Goal: Transaction & Acquisition: Book appointment/travel/reservation

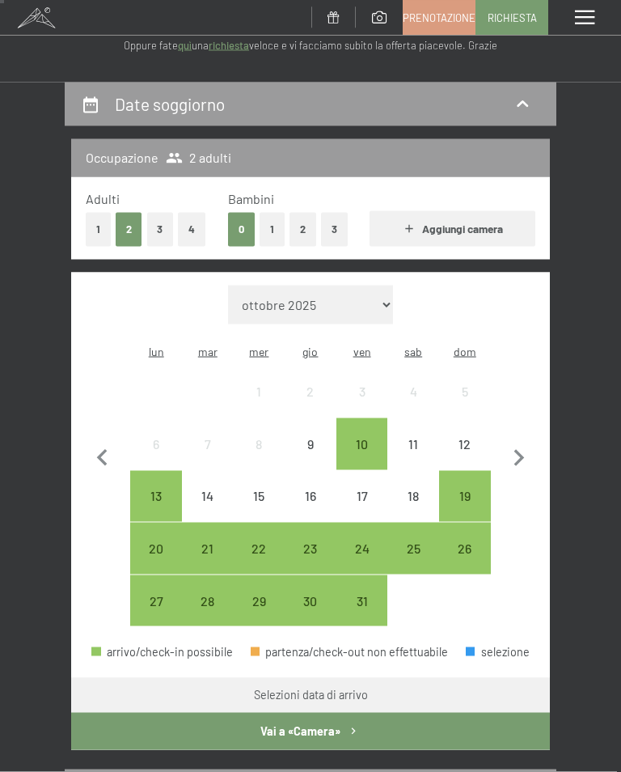
scroll to position [124, 0]
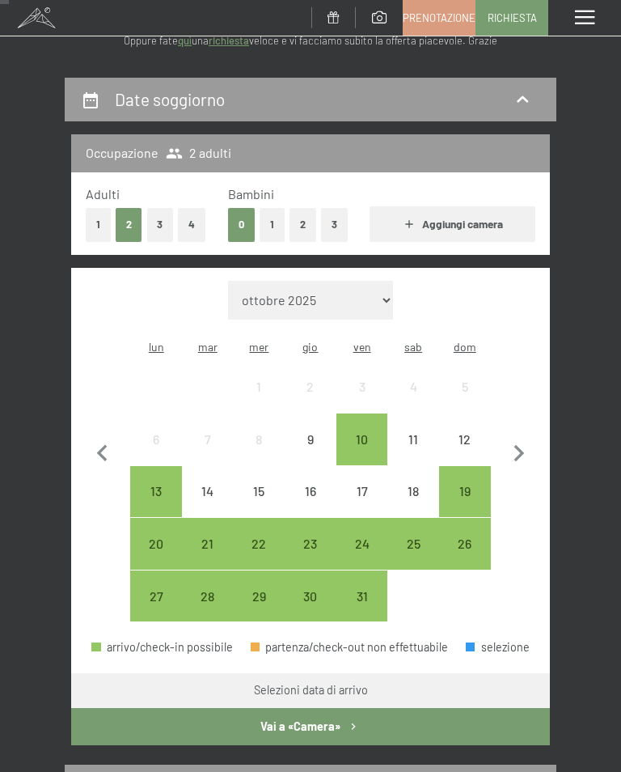
click at [522, 445] on icon "button" at bounding box center [519, 453] width 11 height 17
select select "[DATE]"
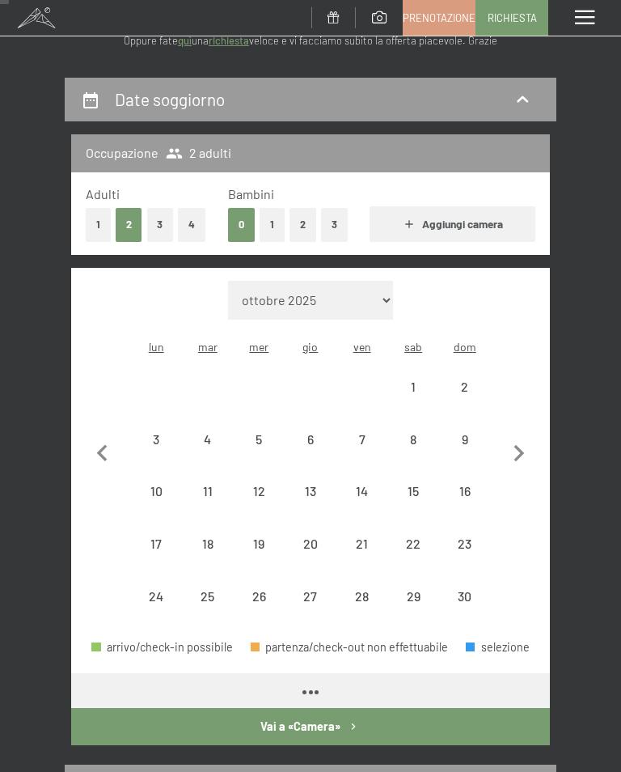
select select "[DATE]"
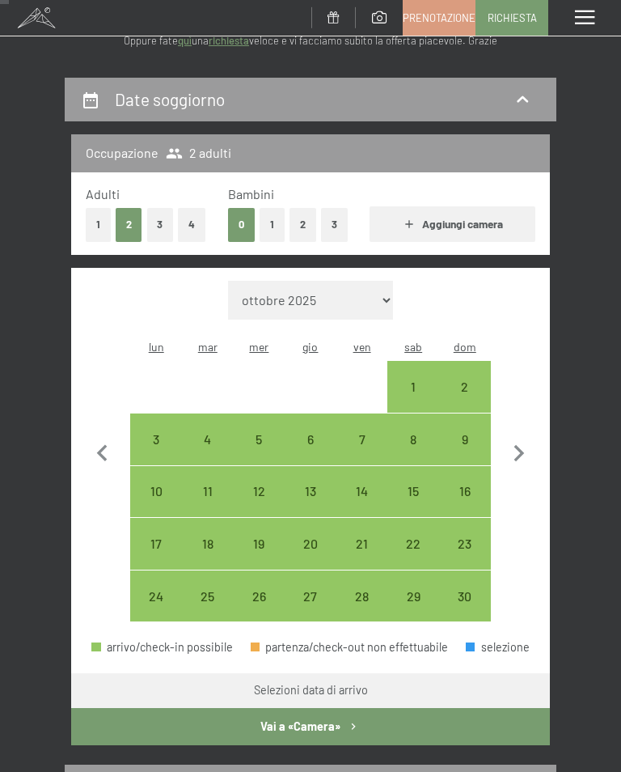
click at [468, 380] on div "2" at bounding box center [465, 404] width 49 height 49
select select "[DATE]"
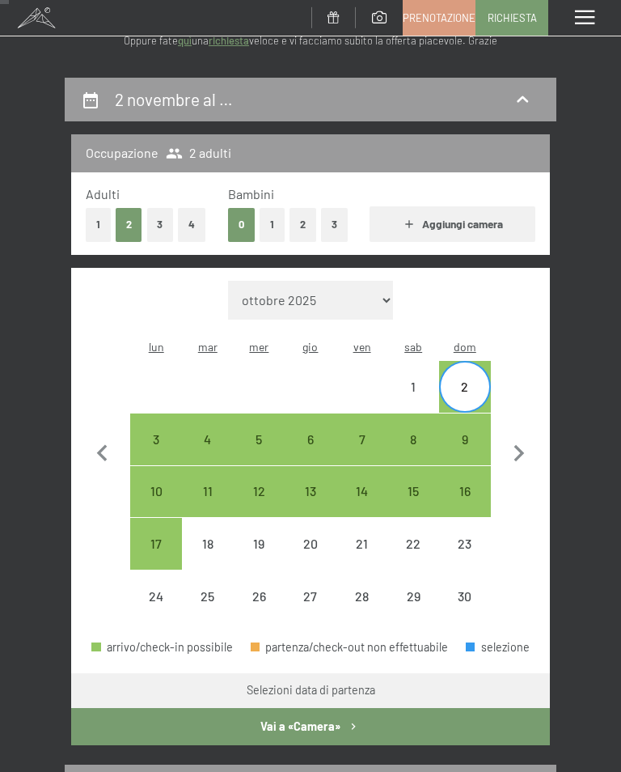
click at [315, 433] on div "6" at bounding box center [310, 457] width 49 height 49
select select "[DATE]"
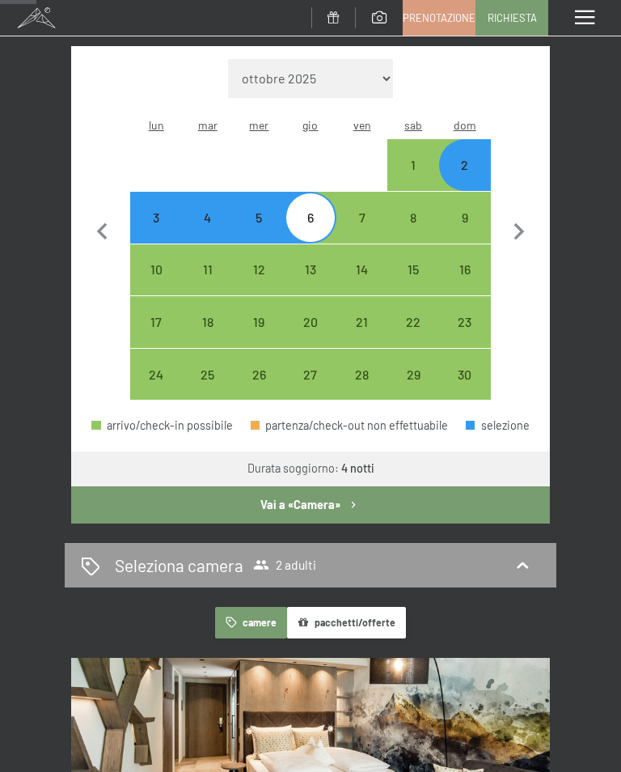
scroll to position [347, 0]
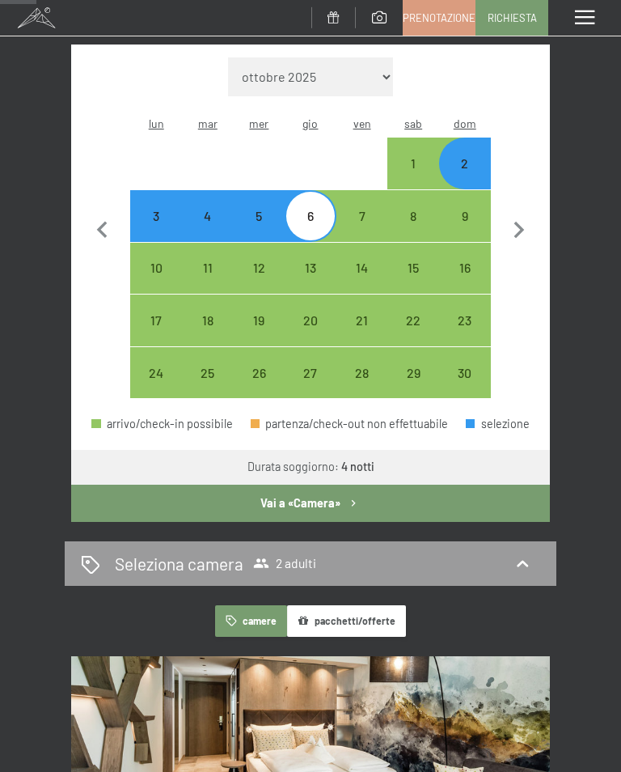
click at [369, 605] on button "pacchetti/offerte" at bounding box center [346, 621] width 119 height 32
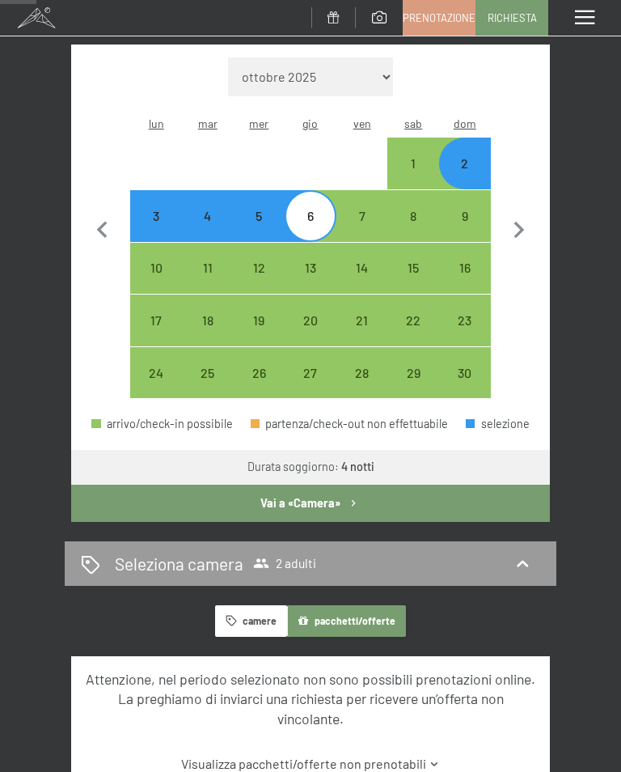
click at [254, 605] on button "camere" at bounding box center [250, 621] width 71 height 32
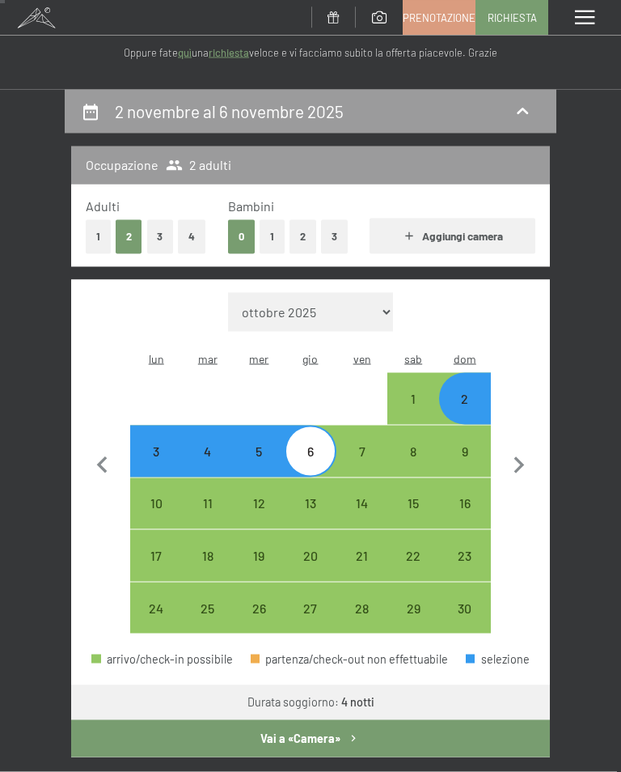
scroll to position [0, 0]
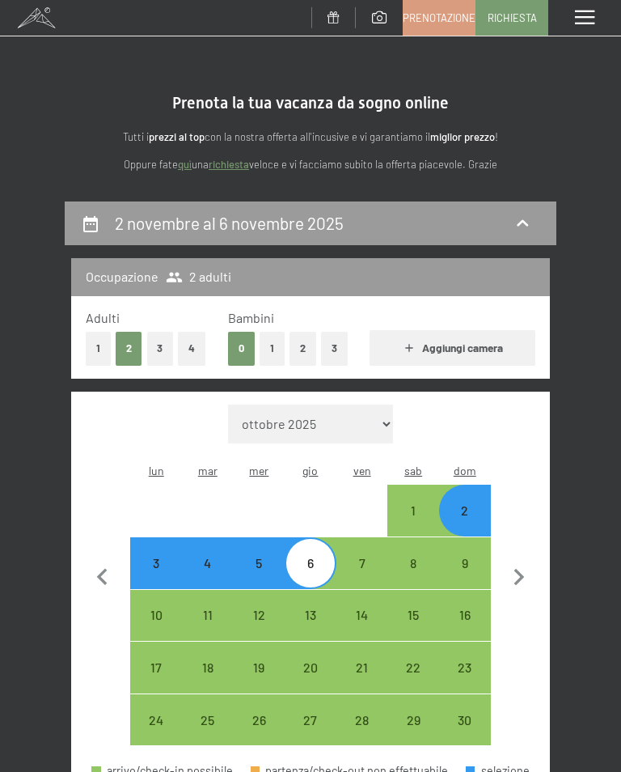
click at [583, 28] on div "Menu" at bounding box center [584, 18] width 73 height 36
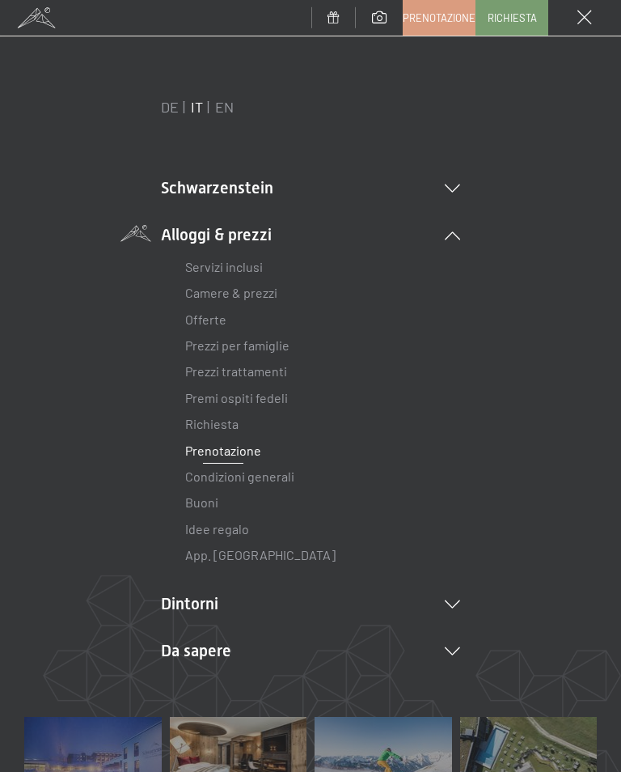
click at [224, 315] on link "Offerte" at bounding box center [205, 318] width 41 height 15
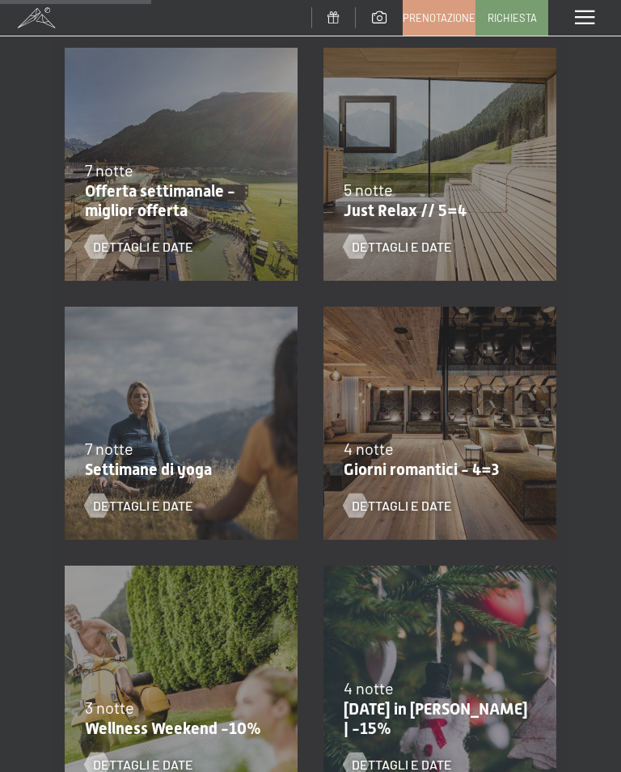
scroll to position [630, 0]
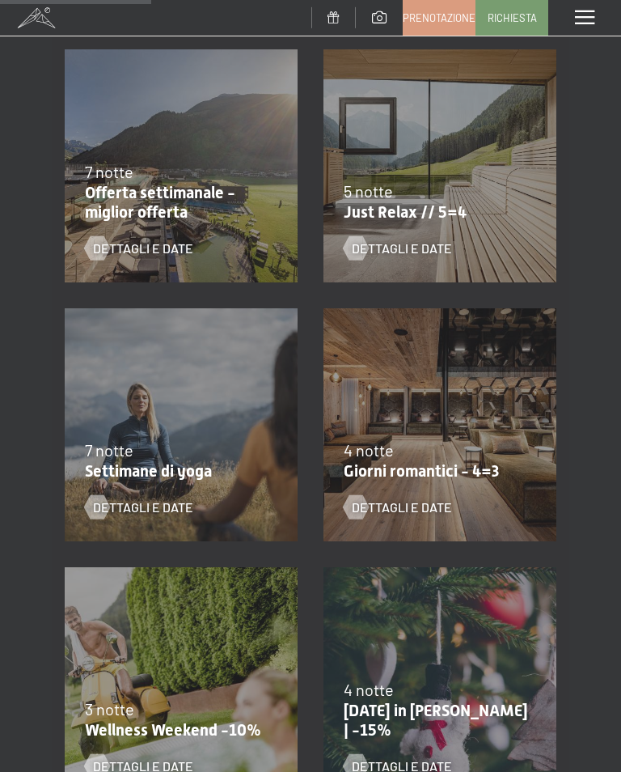
click at [451, 507] on span "Dettagli e Date" at bounding box center [402, 507] width 100 height 18
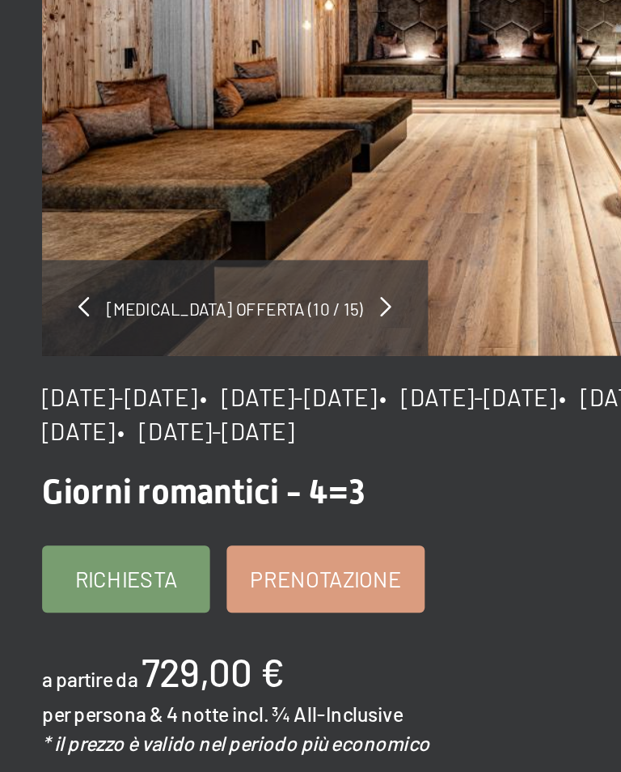
click at [170, 482] on span "Prenotazione" at bounding box center [201, 489] width 73 height 15
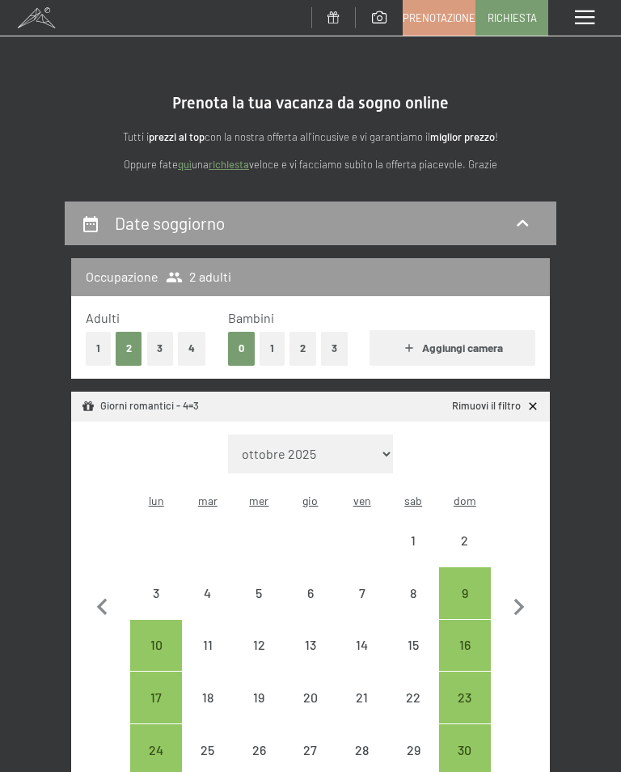
select select "2025-11-01"
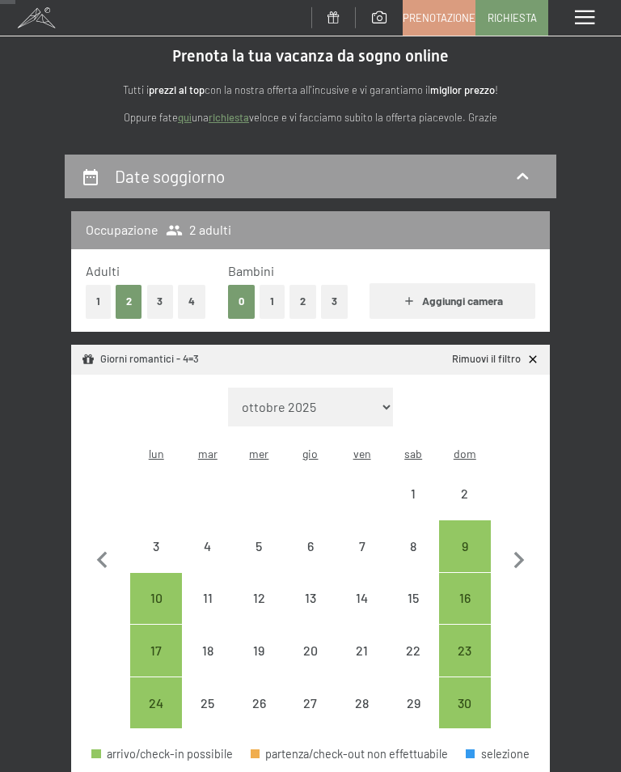
scroll to position [54, 0]
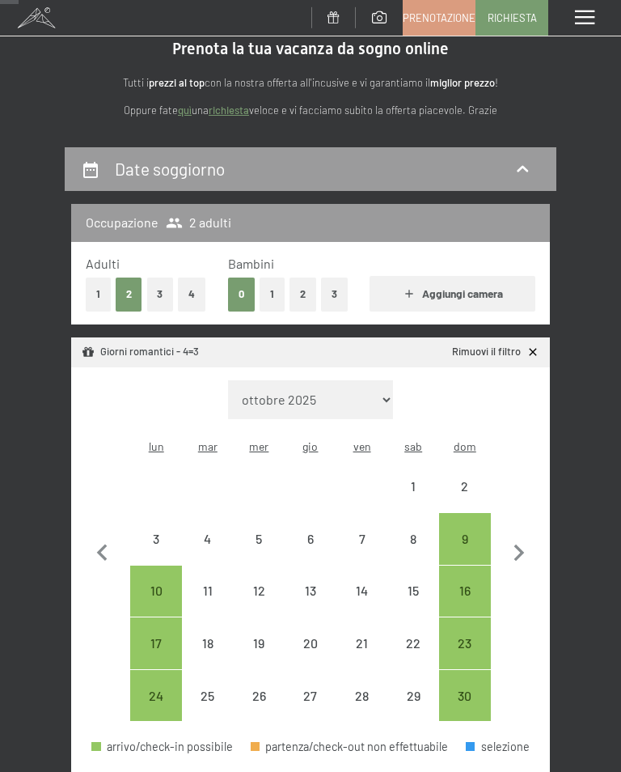
click at [474, 532] on div "9" at bounding box center [465, 556] width 49 height 49
select select "[DATE]"
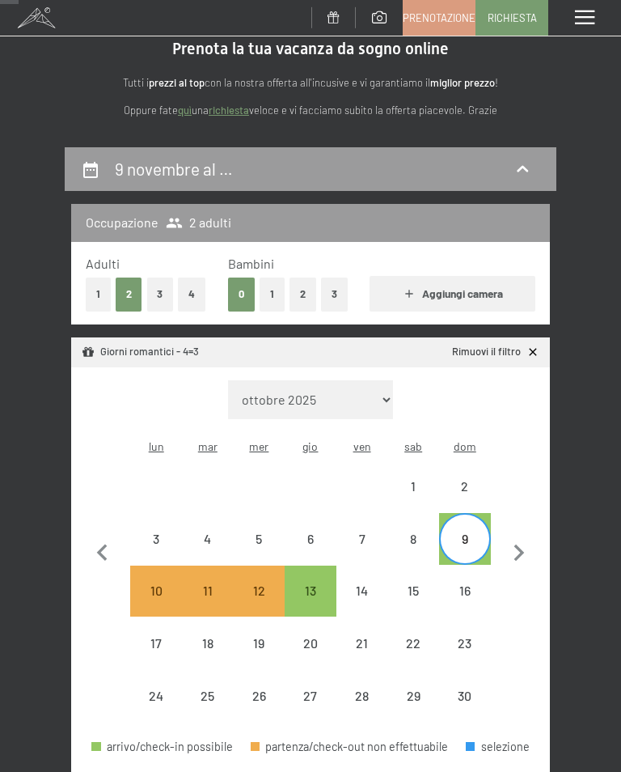
click at [319, 584] on div "13" at bounding box center [310, 608] width 49 height 49
select select "[DATE]"
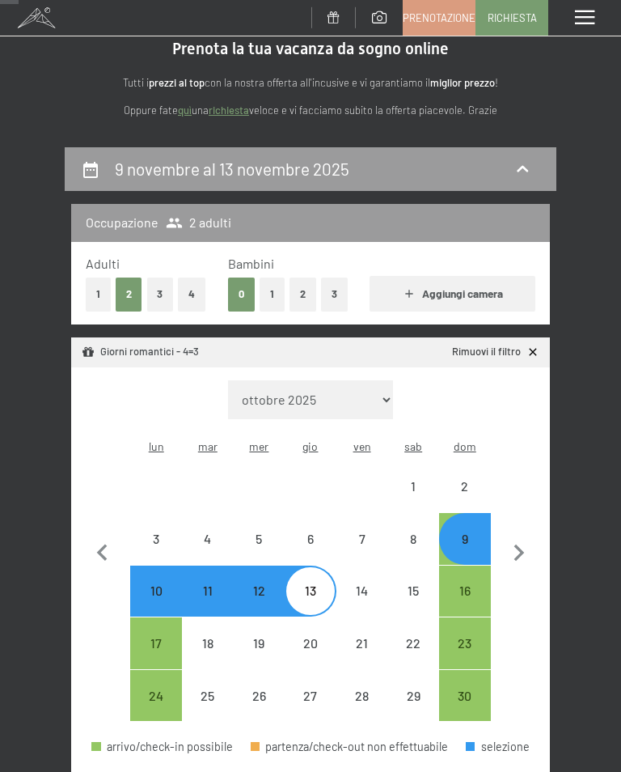
select select "[DATE]"
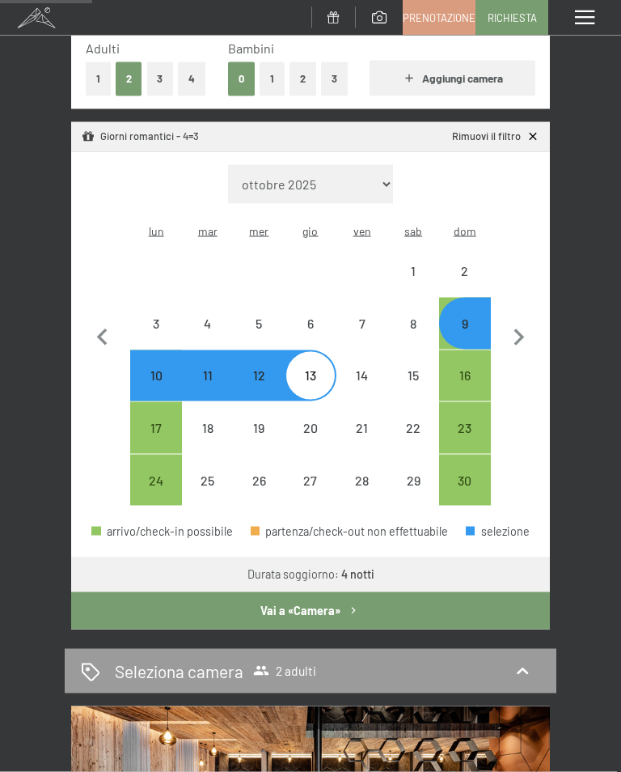
scroll to position [273, 0]
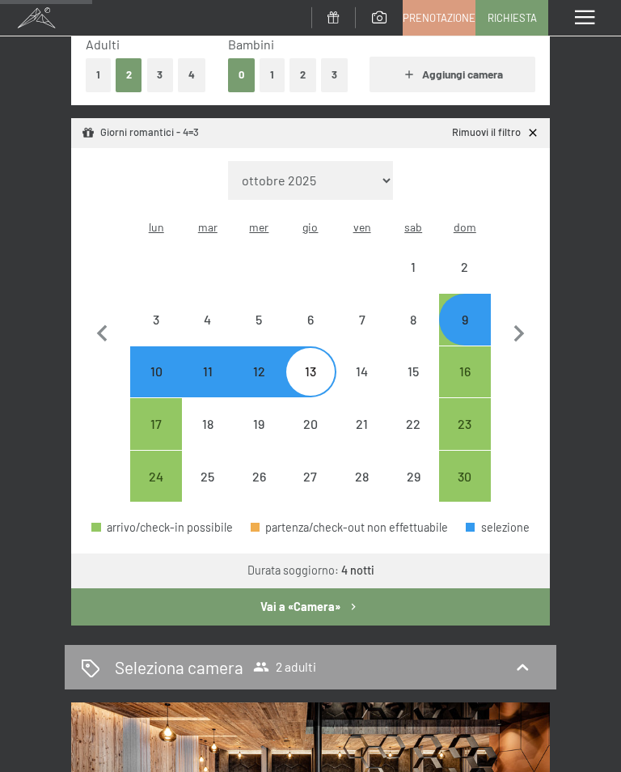
click at [365, 592] on button "Vai a «Camera»" at bounding box center [310, 606] width 479 height 37
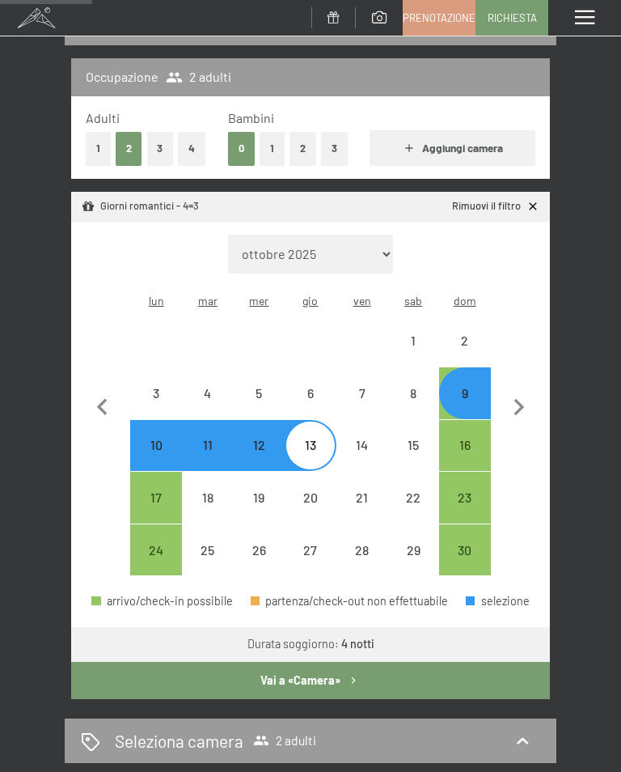
select select "[DATE]"
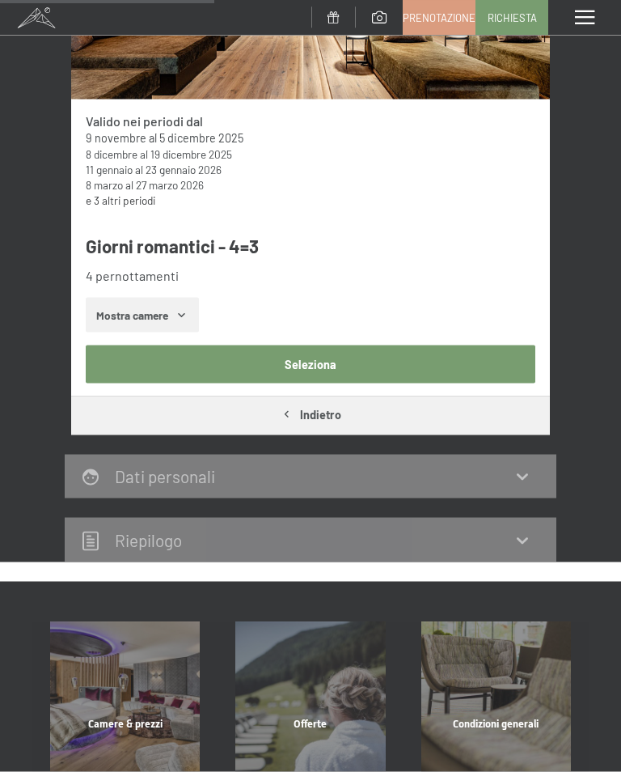
scroll to position [409, 0]
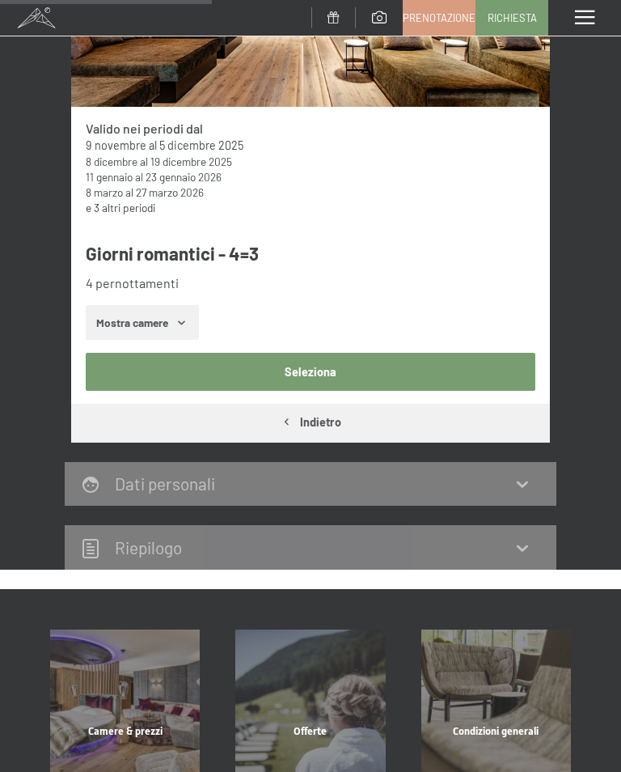
click at [186, 323] on icon "button" at bounding box center [182, 322] width 13 height 13
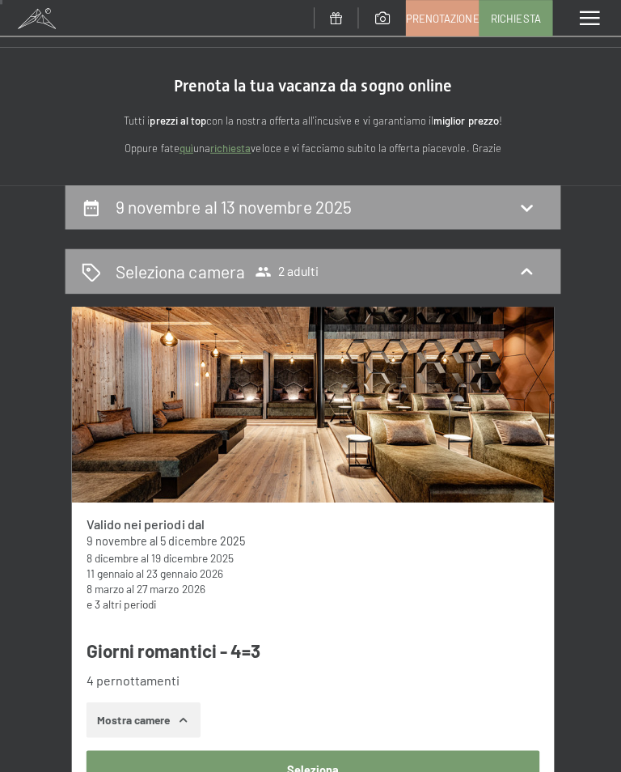
scroll to position [0, 0]
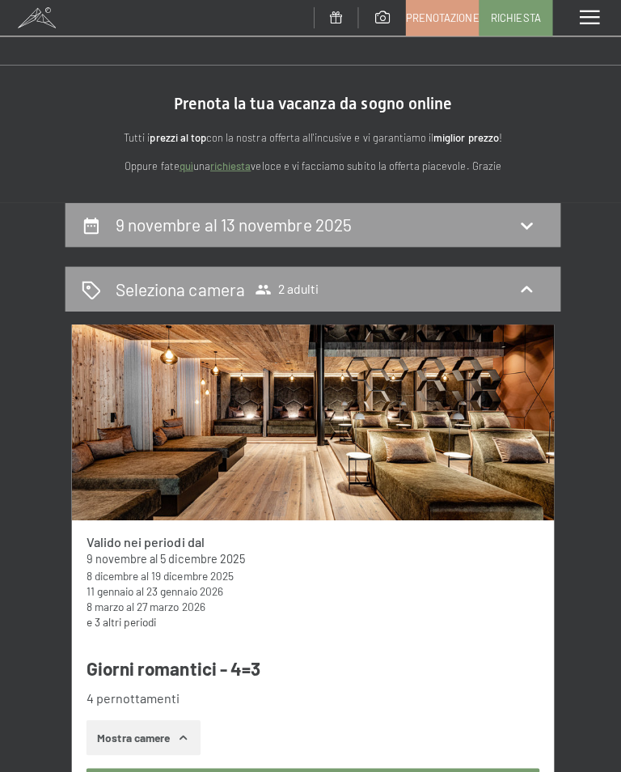
click at [525, 221] on icon at bounding box center [522, 223] width 19 height 19
select select "[DATE]"
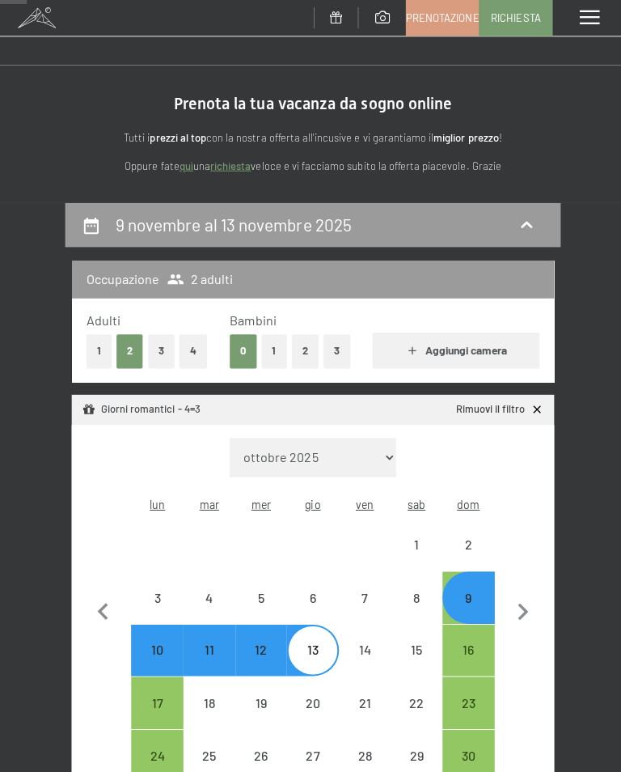
scroll to position [193, 0]
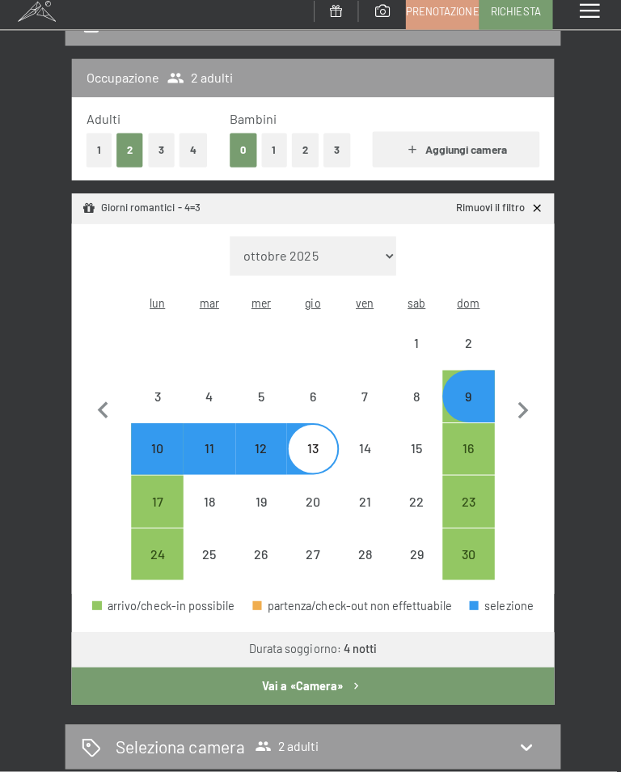
click at [314, 445] on div "13" at bounding box center [310, 469] width 49 height 49
select select "[DATE]"
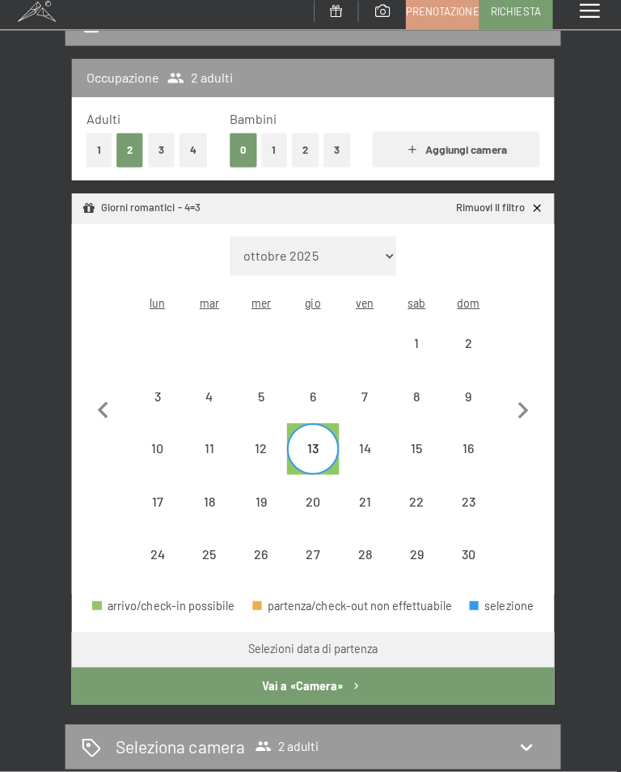
click at [473, 445] on div "16" at bounding box center [465, 469] width 49 height 49
select select "[DATE]"
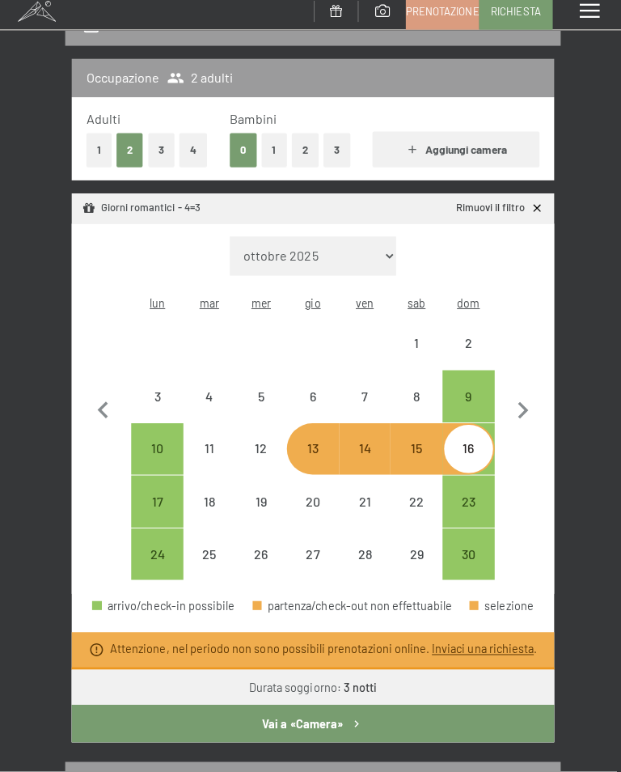
click at [327, 445] on div "13" at bounding box center [310, 469] width 49 height 49
select select "[DATE]"
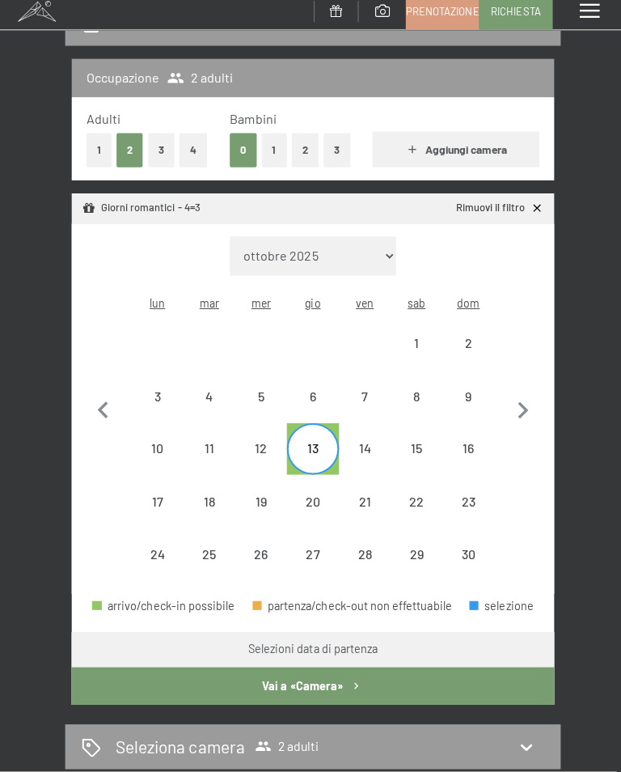
click at [471, 445] on div "16" at bounding box center [465, 469] width 49 height 49
select select "[DATE]"
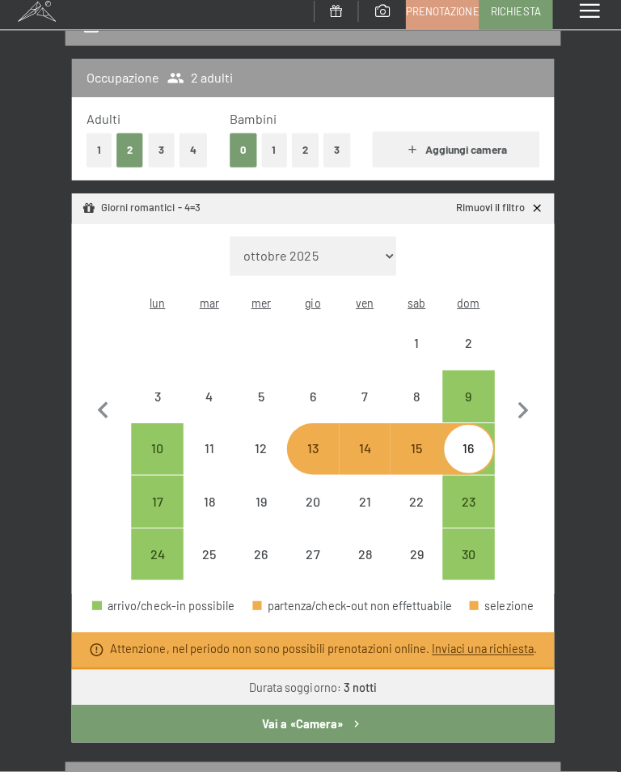
click at [476, 445] on div "16" at bounding box center [465, 469] width 49 height 49
select select "[DATE]"
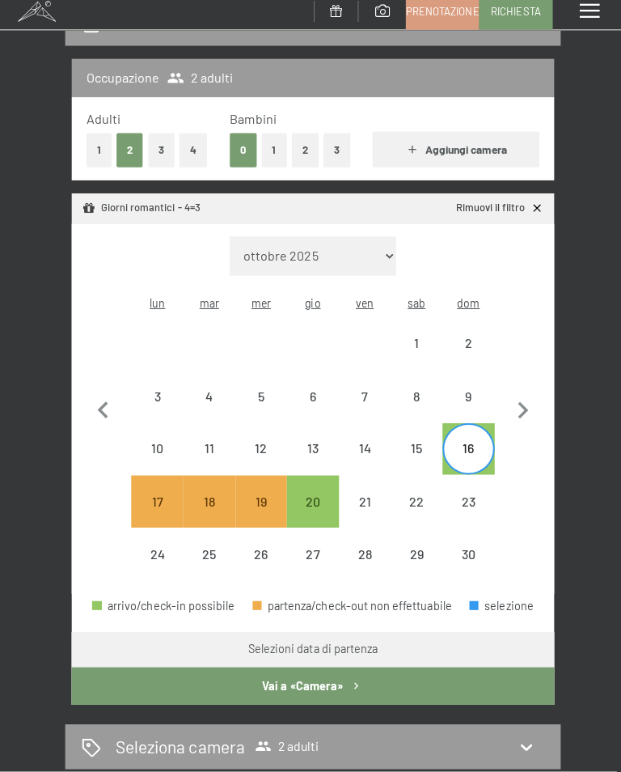
select select "[DATE]"
click at [361, 668] on button "Vai a «Camera»" at bounding box center [310, 686] width 479 height 37
select select "[DATE]"
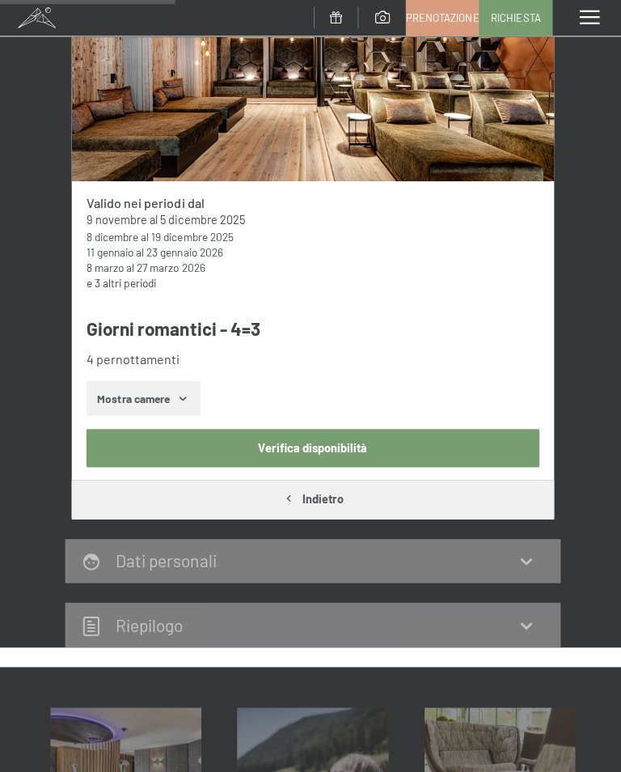
scroll to position [337, 0]
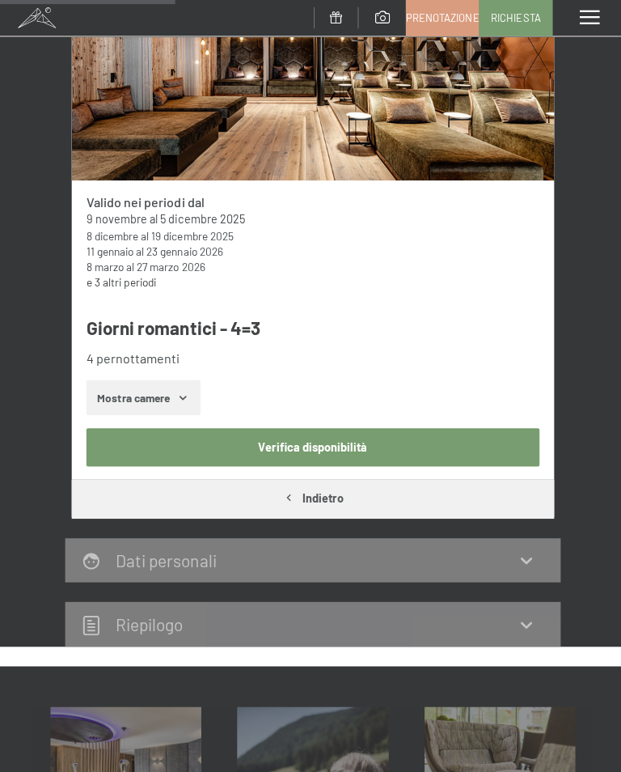
click at [192, 387] on button "Mostra camere" at bounding box center [142, 395] width 113 height 36
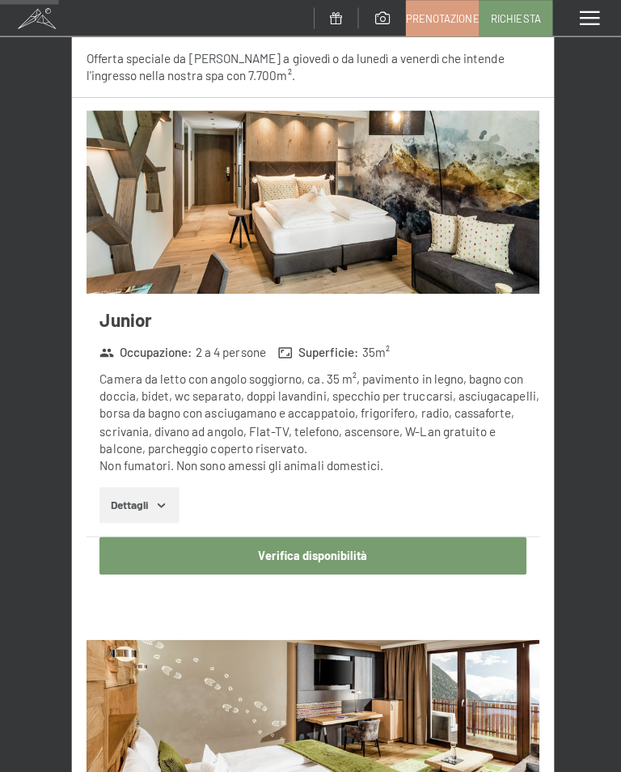
click at [439, 547] on button "Verifica disponibilità" at bounding box center [310, 550] width 423 height 37
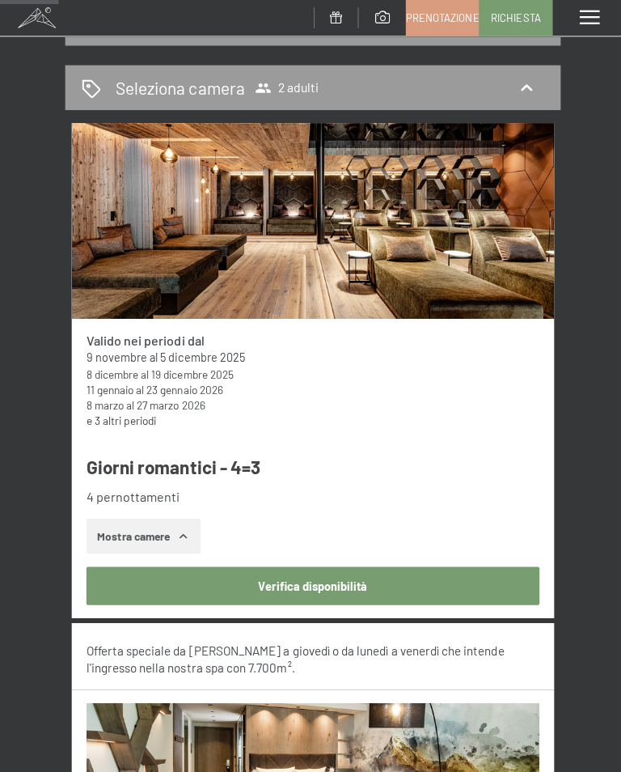
select select "[DATE]"
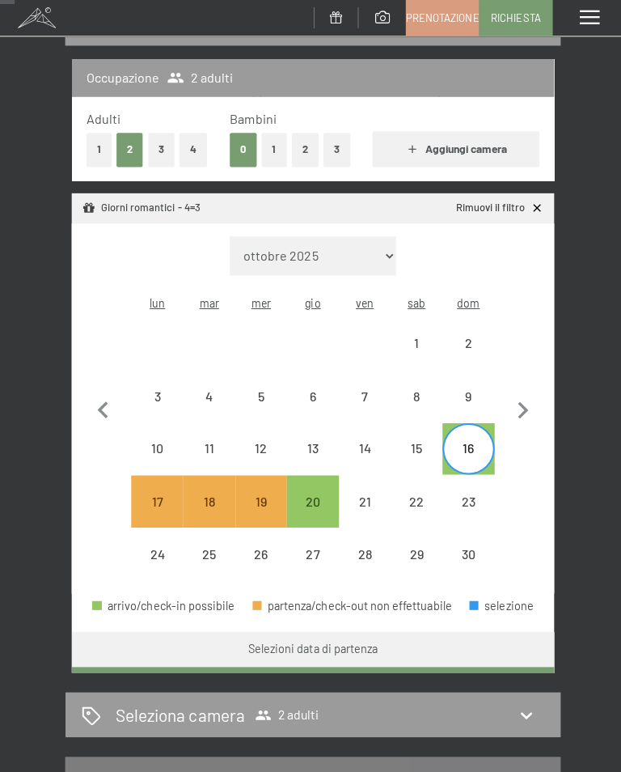
scroll to position [199, 0]
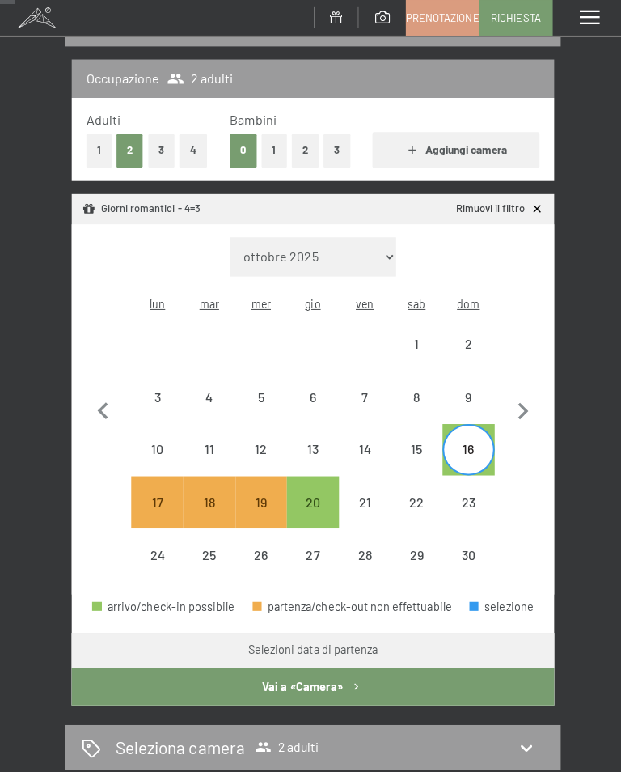
click at [476, 439] on div "16" at bounding box center [465, 463] width 49 height 49
select select "[DATE]"
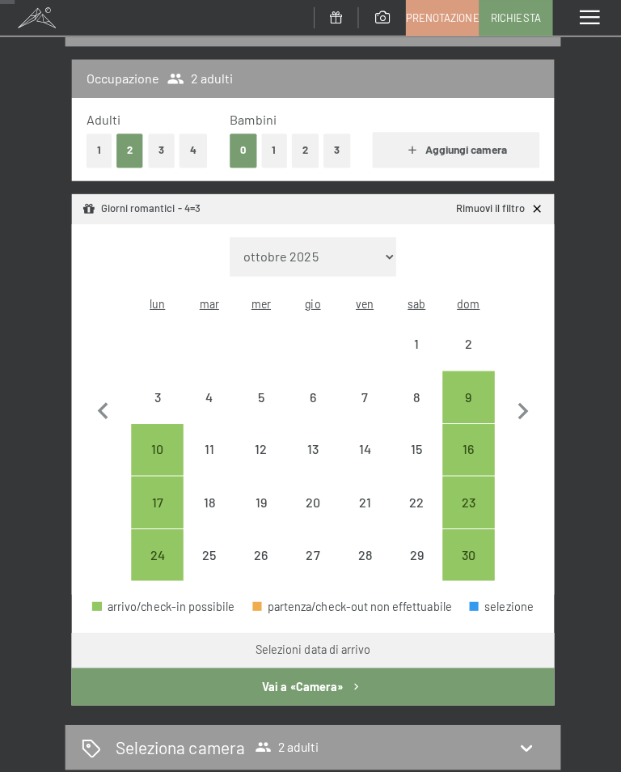
click at [311, 492] on div "20" at bounding box center [310, 516] width 49 height 49
select select "[DATE]"
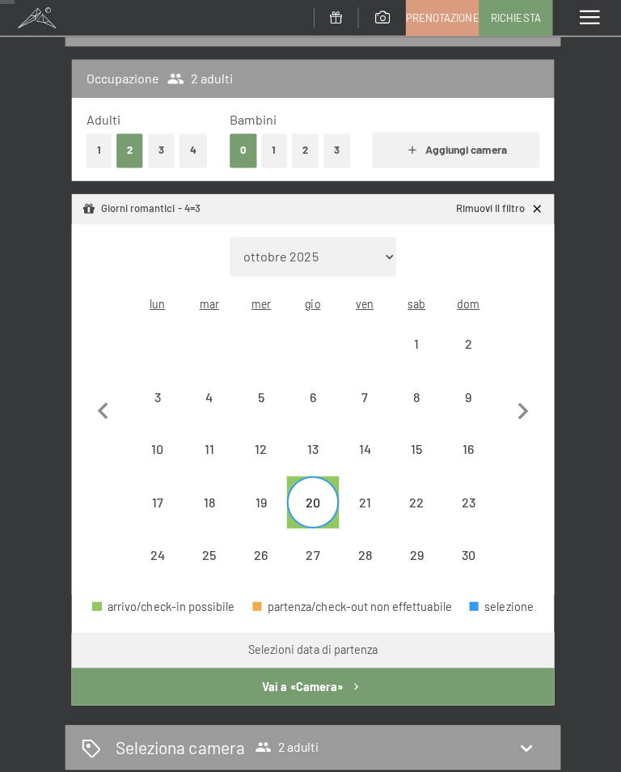
click at [312, 492] on div "20" at bounding box center [310, 516] width 49 height 49
select select "[DATE]"
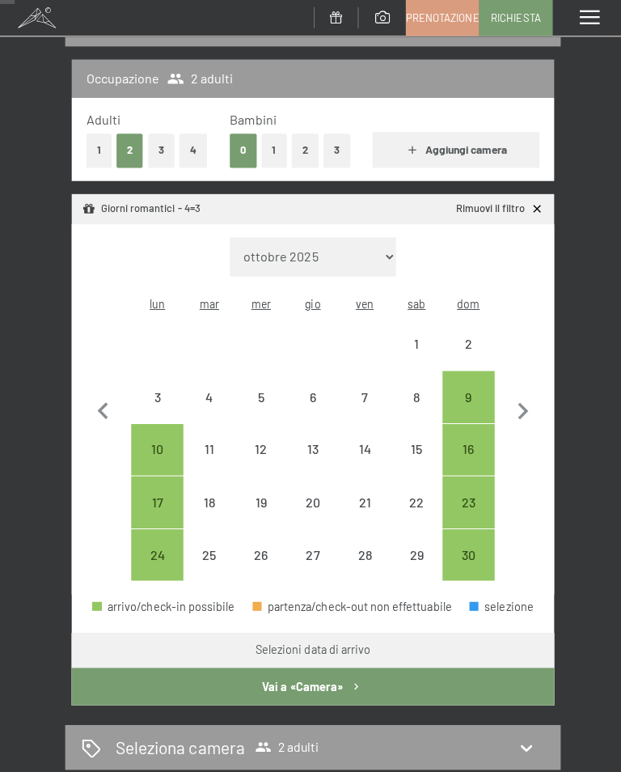
click at [466, 439] on div "16" at bounding box center [465, 463] width 49 height 49
select select "[DATE]"
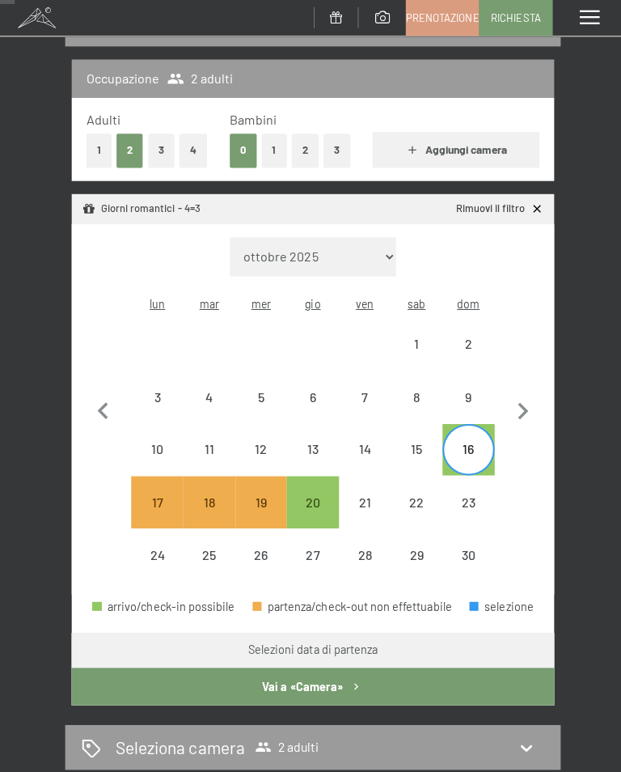
click at [325, 492] on div "20" at bounding box center [310, 516] width 49 height 49
select select "[DATE]"
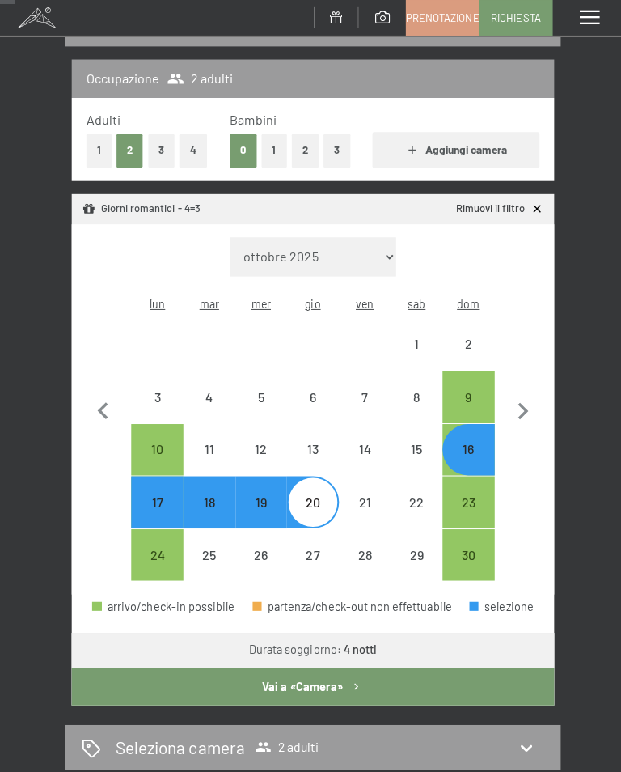
select select "[DATE]"
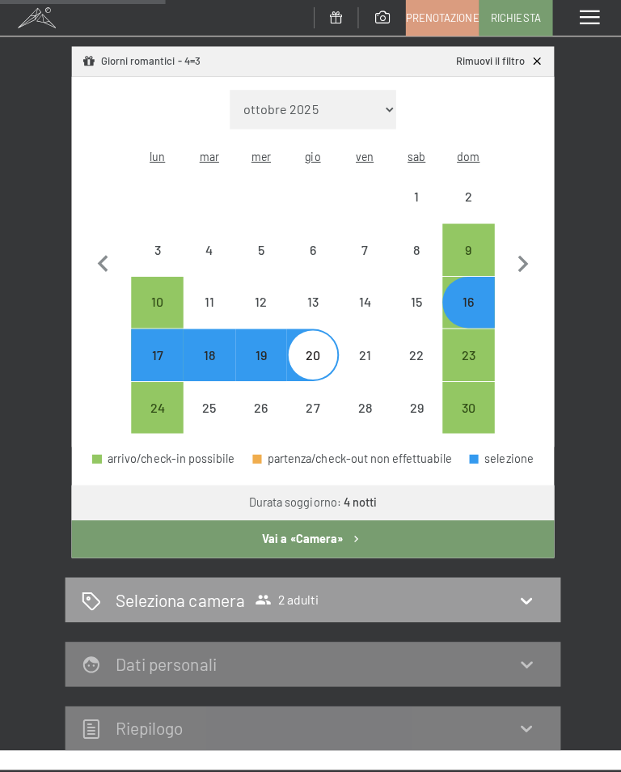
scroll to position [344, 0]
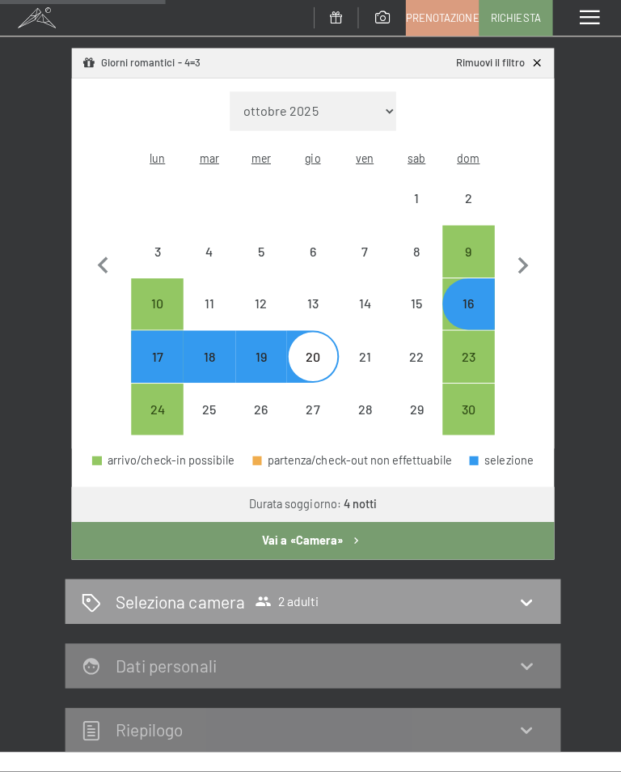
click at [357, 530] on icon "button" at bounding box center [354, 537] width 14 height 14
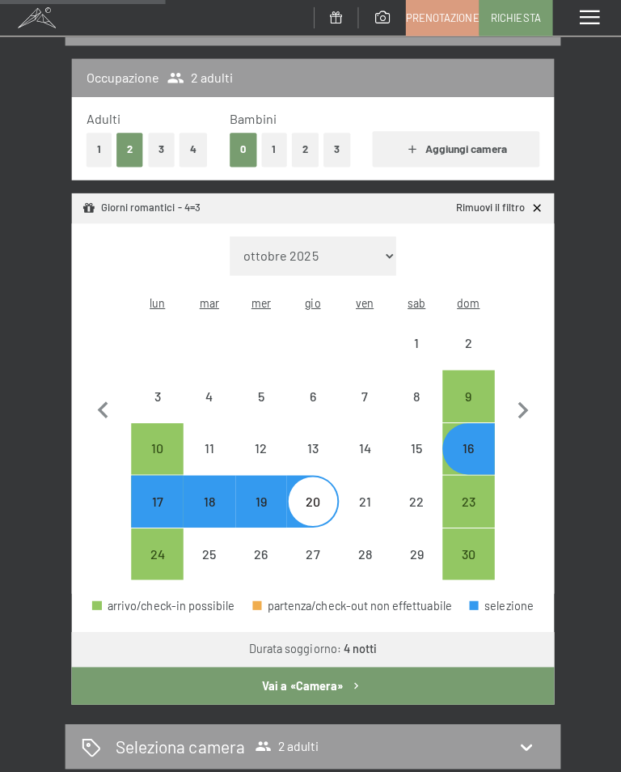
select select "[DATE]"
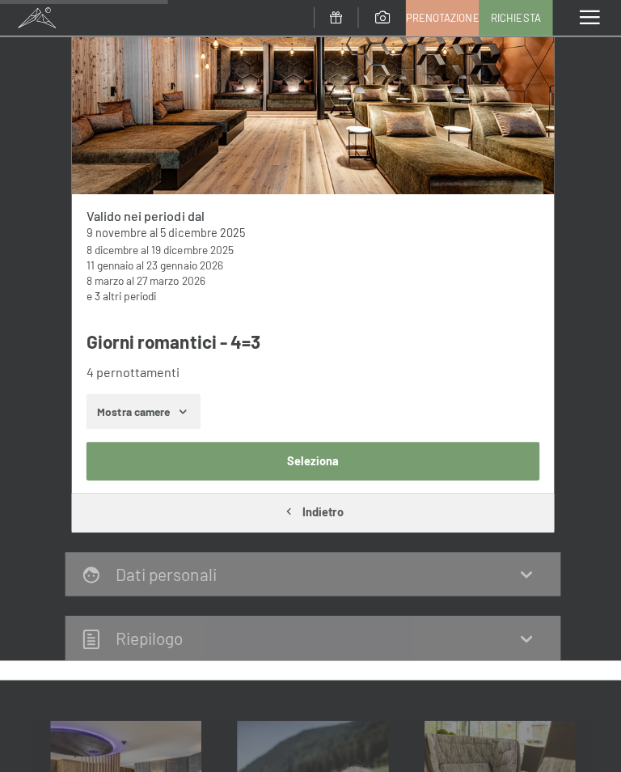
scroll to position [323, 0]
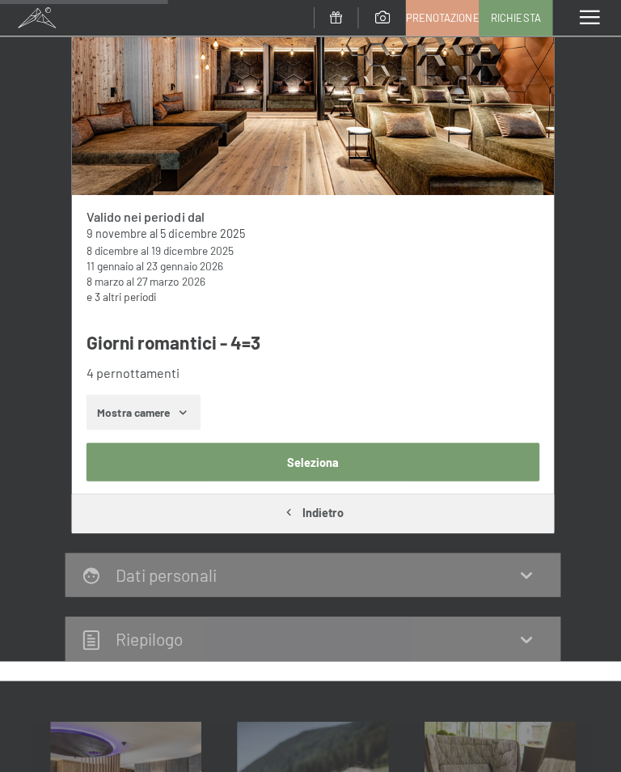
click at [186, 410] on icon "button" at bounding box center [182, 409] width 13 height 13
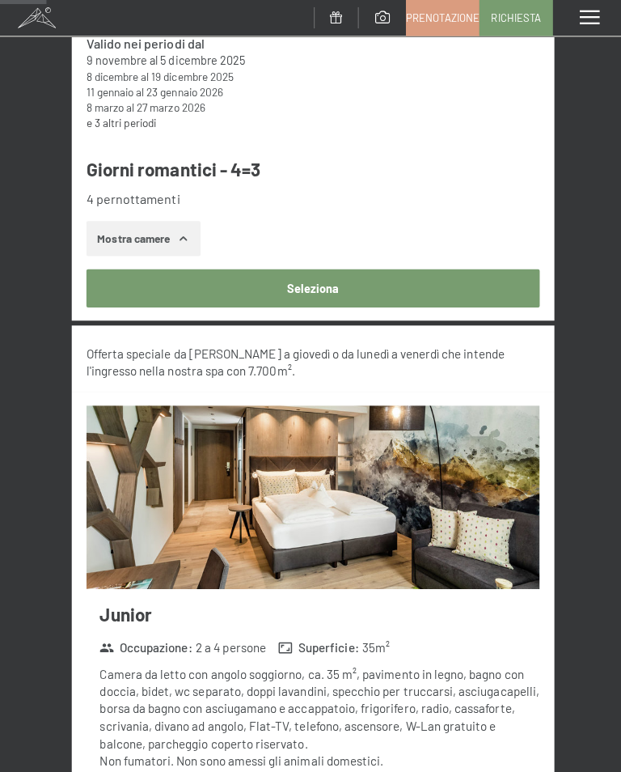
scroll to position [494, 0]
